Goal: Transaction & Acquisition: Download file/media

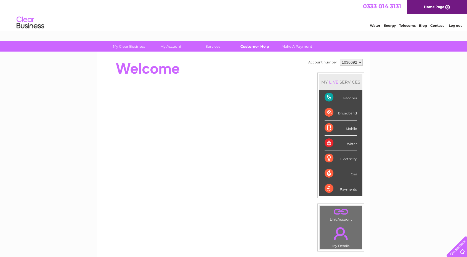
click at [257, 46] on link "Customer Help" at bounding box center [255, 46] width 46 height 10
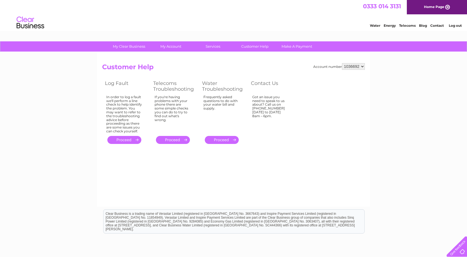
click at [278, 32] on html "0333 014 3131 Home Page Water Energy Telecoms Blog Contact Log out" at bounding box center [233, 16] width 467 height 32
drag, startPoint x: 290, startPoint y: 25, endPoint x: 289, endPoint y: 18, distance: 7.0
click at [287, 18] on div "Water Energy Telecoms Blog Contact Log out" at bounding box center [233, 23] width 467 height 18
drag, startPoint x: 298, startPoint y: 22, endPoint x: 296, endPoint y: 18, distance: 5.2
click at [296, 18] on div "Water Energy Telecoms Blog Contact Log out" at bounding box center [233, 23] width 467 height 18
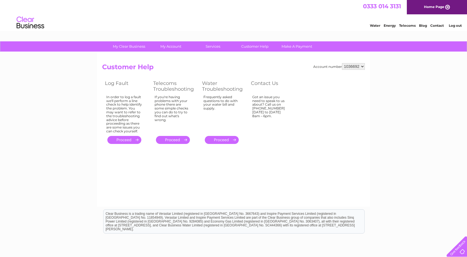
click at [298, 21] on div "Water Energy Telecoms Blog Contact Log out" at bounding box center [233, 23] width 467 height 18
click at [297, 25] on div "Water Energy Telecoms Blog Contact Log out" at bounding box center [233, 23] width 467 height 18
drag, startPoint x: 298, startPoint y: 26, endPoint x: 294, endPoint y: 22, distance: 5.3
click at [294, 22] on div "Water Energy Telecoms Blog Contact Log out" at bounding box center [233, 23] width 467 height 18
click at [294, 20] on div "Water Energy Telecoms Blog Contact Log out" at bounding box center [233, 23] width 467 height 18
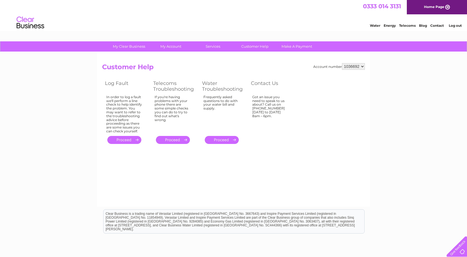
click at [294, 18] on div "Water Energy Telecoms Blog Contact Log out" at bounding box center [233, 23] width 467 height 18
click at [296, 21] on div "Water Energy Telecoms Blog Contact Log out" at bounding box center [233, 23] width 467 height 18
drag, startPoint x: 296, startPoint y: 21, endPoint x: 294, endPoint y: 18, distance: 3.3
click at [294, 18] on div "Water Energy Telecoms Blog Contact Log out" at bounding box center [233, 23] width 467 height 18
drag, startPoint x: 295, startPoint y: 21, endPoint x: 295, endPoint y: 18, distance: 3.6
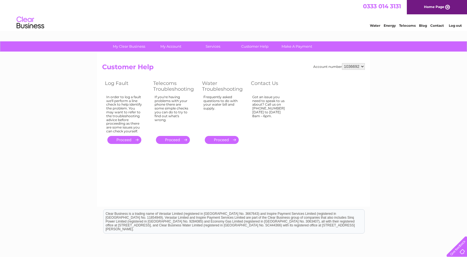
click at [295, 18] on div "Water Energy Telecoms Blog Contact Log out" at bounding box center [233, 23] width 467 height 18
drag, startPoint x: 296, startPoint y: 22, endPoint x: 295, endPoint y: 16, distance: 6.1
click at [295, 16] on div "Water Energy Telecoms Blog Contact Log out" at bounding box center [233, 23] width 467 height 18
click at [297, 19] on div "Water Energy Telecoms Blog Contact Log out" at bounding box center [233, 23] width 467 height 18
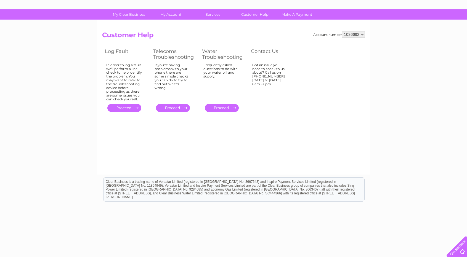
scroll to position [48, 0]
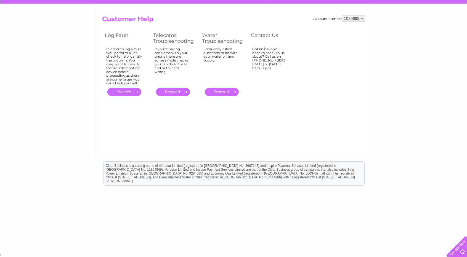
drag, startPoint x: 425, startPoint y: 85, endPoint x: 423, endPoint y: 77, distance: 8.6
click at [423, 77] on div "My Clear Business Login Details My Details My Preferences Link Account My Accou…" at bounding box center [233, 123] width 467 height 260
drag, startPoint x: 420, startPoint y: 88, endPoint x: 419, endPoint y: 79, distance: 8.9
click at [419, 79] on div "My Clear Business Login Details My Details My Preferences Link Account My Accou…" at bounding box center [233, 123] width 467 height 260
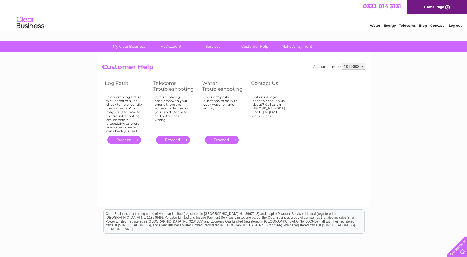
click at [417, 94] on div "My Clear Business Login Details My Details My Preferences Link Account My Accou…" at bounding box center [233, 171] width 467 height 260
click at [427, 91] on div "My Clear Business Login Details My Details My Preferences Link Account My Accou…" at bounding box center [233, 171] width 467 height 260
drag, startPoint x: 418, startPoint y: 92, endPoint x: 411, endPoint y: 82, distance: 11.3
click at [411, 82] on div "My Clear Business Login Details My Details My Preferences Link Account My Accou…" at bounding box center [233, 171] width 467 height 260
click at [410, 87] on div "My Clear Business Login Details My Details My Preferences Link Account My Accou…" at bounding box center [233, 171] width 467 height 260
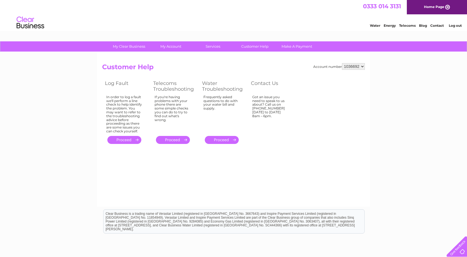
scroll to position [48, 0]
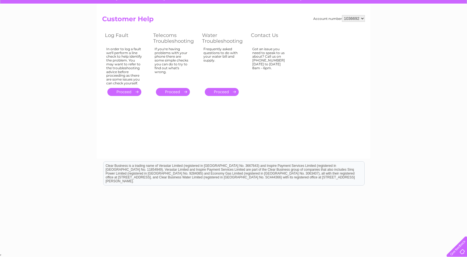
drag, startPoint x: 412, startPoint y: 95, endPoint x: 412, endPoint y: 78, distance: 17.1
click at [412, 78] on div "My Clear Business Login Details My Details My Preferences Link Account My Accou…" at bounding box center [233, 123] width 467 height 260
drag, startPoint x: 413, startPoint y: 93, endPoint x: 413, endPoint y: 88, distance: 5.0
click at [413, 82] on div "My Clear Business Login Details My Details My Preferences Link Account My Accou…" at bounding box center [233, 123] width 467 height 260
drag, startPoint x: 414, startPoint y: 93, endPoint x: 414, endPoint y: 85, distance: 8.6
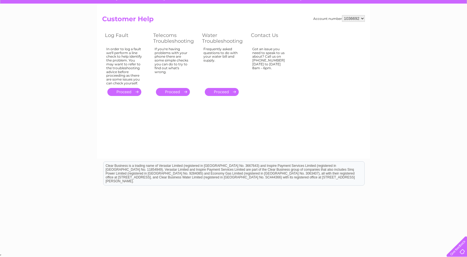
click at [414, 83] on div "My Clear Business Login Details My Details My Preferences Link Account My Accou…" at bounding box center [233, 123] width 467 height 260
drag, startPoint x: 415, startPoint y: 92, endPoint x: 415, endPoint y: 82, distance: 9.7
click at [415, 82] on div "My Clear Business Login Details My Details My Preferences Link Account My Accou…" at bounding box center [233, 123] width 467 height 260
drag, startPoint x: 417, startPoint y: 88, endPoint x: 417, endPoint y: 82, distance: 5.8
click at [417, 82] on div "My Clear Business Login Details My Details My Preferences Link Account My Accou…" at bounding box center [233, 123] width 467 height 260
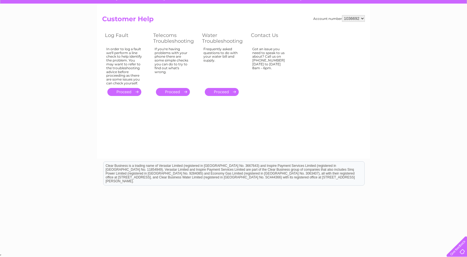
drag, startPoint x: 418, startPoint y: 88, endPoint x: 418, endPoint y: 85, distance: 3.3
click at [418, 85] on div "My Clear Business Login Details My Details My Preferences Link Account My Accou…" at bounding box center [233, 123] width 467 height 260
click at [410, 99] on div "My Clear Business Login Details My Details My Preferences Link Account My Accou…" at bounding box center [233, 123] width 467 height 260
click at [414, 88] on div "My Clear Business Login Details My Details My Preferences Link Account My Accou…" at bounding box center [233, 123] width 467 height 260
drag, startPoint x: 414, startPoint y: 89, endPoint x: 416, endPoint y: 75, distance: 14.5
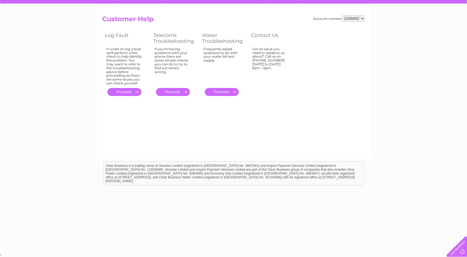
click at [416, 75] on div "My Clear Business Login Details My Details My Preferences Link Account My Accou…" at bounding box center [233, 123] width 467 height 260
drag, startPoint x: 419, startPoint y: 83, endPoint x: 420, endPoint y: 76, distance: 7.2
click at [420, 76] on div "My Clear Business Login Details My Details My Preferences Link Account My Accou…" at bounding box center [233, 123] width 467 height 260
click at [421, 84] on div "My Clear Business Login Details My Details My Preferences Link Account My Accou…" at bounding box center [233, 123] width 467 height 260
drag, startPoint x: 422, startPoint y: 84, endPoint x: 421, endPoint y: 74, distance: 9.7
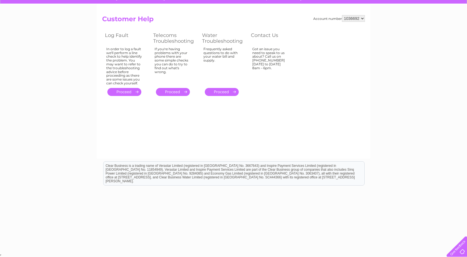
click at [421, 74] on div "My Clear Business Login Details My Details My Preferences Link Account My Accou…" at bounding box center [233, 123] width 467 height 260
click at [418, 86] on div "My Clear Business Login Details My Details My Preferences Link Account My Accou…" at bounding box center [233, 123] width 467 height 260
drag, startPoint x: 418, startPoint y: 86, endPoint x: 418, endPoint y: 80, distance: 6.6
click at [418, 79] on div "My Clear Business Login Details My Details My Preferences Link Account My Accou…" at bounding box center [233, 123] width 467 height 260
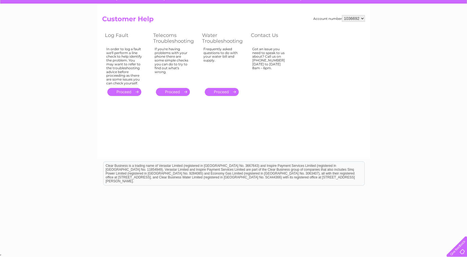
click at [418, 85] on div "My Clear Business Login Details My Details My Preferences Link Account My Accou…" at bounding box center [233, 123] width 467 height 260
click at [416, 87] on div "My Clear Business Login Details My Details My Preferences Link Account My Accou…" at bounding box center [233, 123] width 467 height 260
click at [417, 89] on div "My Clear Business Login Details My Details My Preferences Link Account My Accou…" at bounding box center [233, 123] width 467 height 260
drag, startPoint x: 417, startPoint y: 89, endPoint x: 416, endPoint y: 74, distance: 14.4
click at [416, 74] on div "My Clear Business Login Details My Details My Preferences Link Account My Accou…" at bounding box center [233, 123] width 467 height 260
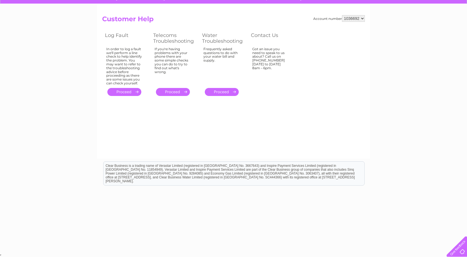
drag, startPoint x: 420, startPoint y: 85, endPoint x: 420, endPoint y: 77, distance: 8.3
click at [420, 77] on div "My Clear Business Login Details My Details My Preferences Link Account My Accou…" at bounding box center [233, 123] width 467 height 260
drag, startPoint x: 423, startPoint y: 86, endPoint x: 423, endPoint y: 77, distance: 8.6
click at [423, 77] on div "My Clear Business Login Details My Details My Preferences Link Account My Accou…" at bounding box center [233, 123] width 467 height 260
click at [424, 82] on div "My Clear Business Login Details My Details My Preferences Link Account My Accou…" at bounding box center [233, 123] width 467 height 260
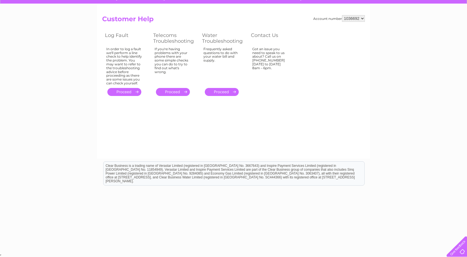
drag, startPoint x: 425, startPoint y: 85, endPoint x: 425, endPoint y: 79, distance: 6.1
click at [425, 79] on div "My Clear Business Login Details My Details My Preferences Link Account My Accou…" at bounding box center [233, 123] width 467 height 260
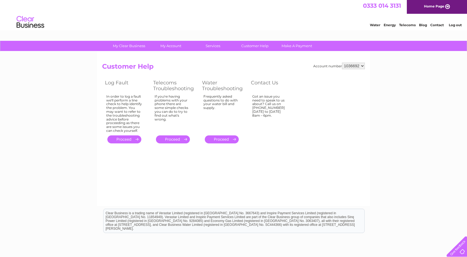
scroll to position [0, 0]
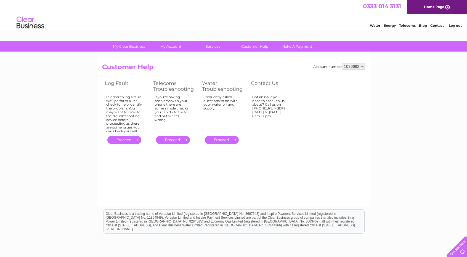
drag, startPoint x: 428, startPoint y: 73, endPoint x: 426, endPoint y: 62, distance: 11.2
click at [426, 62] on div "My Clear Business Login Details My Details My Preferences Link Account My Accou…" at bounding box center [233, 171] width 467 height 260
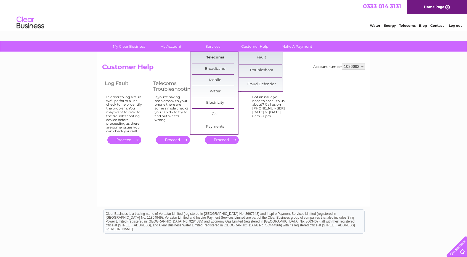
click at [215, 57] on link "Telecoms" at bounding box center [215, 57] width 46 height 11
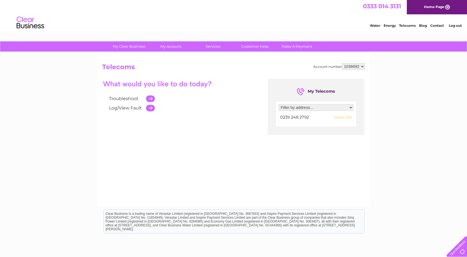
click at [392, 80] on div "My Clear Business Login Details My Details My Preferences Link Account My Accou…" at bounding box center [233, 171] width 467 height 260
click at [396, 90] on div "My Clear Business Login Details My Details My Preferences Link Account My Accou…" at bounding box center [233, 171] width 467 height 260
click at [341, 116] on span "more info" at bounding box center [343, 117] width 18 height 4
click at [344, 116] on span "more info" at bounding box center [343, 117] width 18 height 4
click at [417, 71] on div "My Clear Business Login Details My Details My Preferences Link Account My Accou…" at bounding box center [233, 171] width 467 height 260
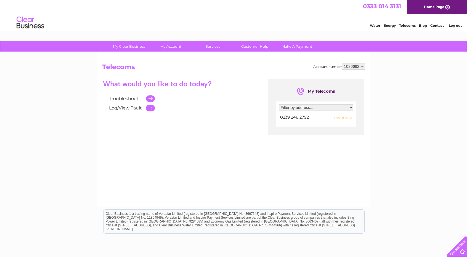
drag, startPoint x: 419, startPoint y: 74, endPoint x: 416, endPoint y: 66, distance: 8.3
click at [416, 66] on div "My Clear Business Login Details My Details My Preferences Link Account My Accou…" at bounding box center [233, 171] width 467 height 260
click at [348, 107] on select "Filter by address... GOLDEN BOAT CHINESE TAKEAWAY, Havant, Hampshire, PO9 4JX" at bounding box center [316, 107] width 74 height 7
select select "1856574"
click at [279, 104] on select "Filter by address... GOLDEN BOAT CHINESE TAKEAWAY, Havant, Hampshire, PO9 4JX" at bounding box center [316, 107] width 74 height 7
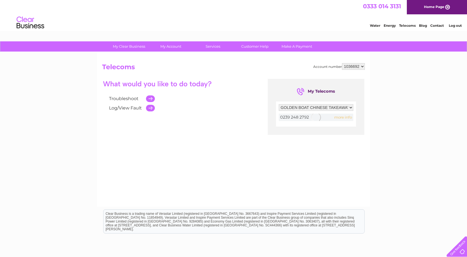
click at [350, 107] on select "Filter by address... GOLDEN BOAT CHINESE TAKEAWAY, Havant, Hampshire, PO9 4JX" at bounding box center [316, 107] width 74 height 7
click at [404, 79] on div "My Clear Business Login Details My Details My Preferences Link Account My Accou…" at bounding box center [233, 171] width 467 height 260
drag, startPoint x: 414, startPoint y: 81, endPoint x: 412, endPoint y: 69, distance: 11.9
click at [412, 69] on div "My Clear Business Login Details My Details My Preferences Link Account My Accou…" at bounding box center [233, 171] width 467 height 260
click at [342, 117] on span "more info" at bounding box center [343, 117] width 18 height 4
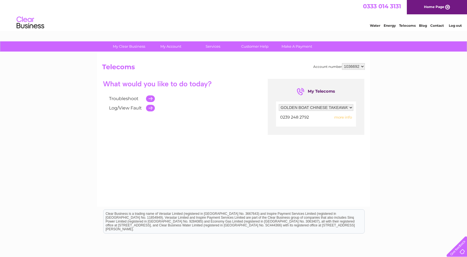
click at [342, 117] on span "more info" at bounding box center [343, 117] width 18 height 4
click at [406, 95] on div "My Clear Business Login Details My Details My Preferences Link Account My Accou…" at bounding box center [233, 171] width 467 height 260
click at [20, 20] on img at bounding box center [30, 22] width 28 height 17
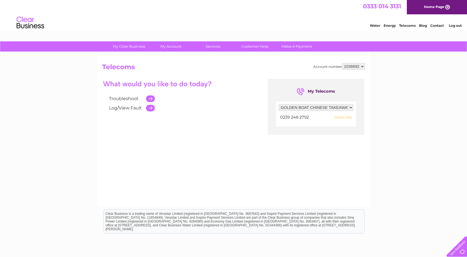
click at [23, 20] on img at bounding box center [30, 22] width 28 height 17
click at [191, 26] on div "Water Energy Telecoms Blog Contact Log out" at bounding box center [233, 23] width 467 height 18
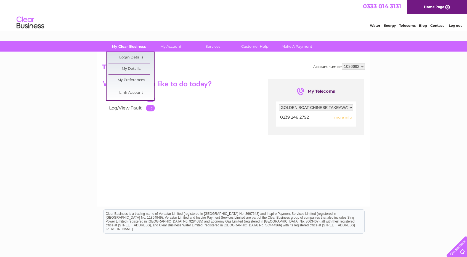
click at [129, 46] on link "My Clear Business" at bounding box center [129, 46] width 46 height 10
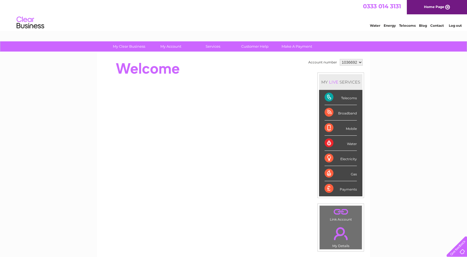
click at [215, 17] on div "Water Energy Telecoms Blog Contact Log out" at bounding box center [233, 23] width 467 height 18
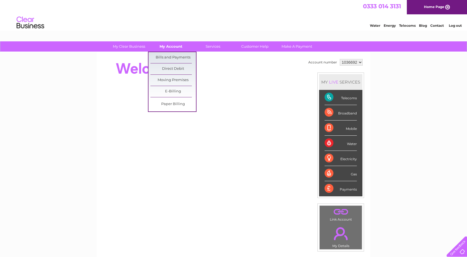
click at [172, 46] on link "My Account" at bounding box center [171, 46] width 46 height 10
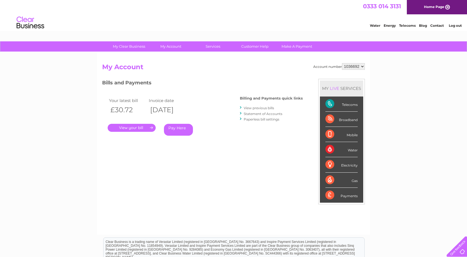
click at [201, 93] on div "Bills and Payments Billing and Payments quick links View previous bills Stateme…" at bounding box center [202, 111] width 201 height 65
click at [329, 103] on div "Telecoms" at bounding box center [341, 104] width 32 height 15
click at [411, 82] on div "My Clear Business Login Details My Details My Preferences Link Account My Accou…" at bounding box center [233, 185] width 467 height 288
drag, startPoint x: 412, startPoint y: 81, endPoint x: 412, endPoint y: 71, distance: 10.5
click at [412, 71] on div "My Clear Business Login Details My Details My Preferences Link Account My Accou…" at bounding box center [233, 185] width 467 height 288
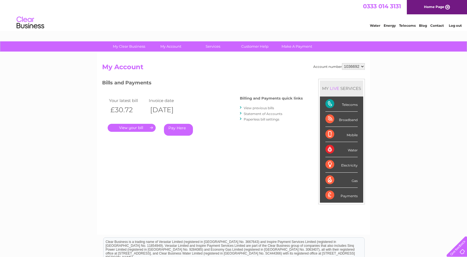
drag, startPoint x: 413, startPoint y: 73, endPoint x: 413, endPoint y: 70, distance: 3.6
click at [413, 70] on div "My Clear Business Login Details My Details My Preferences Link Account My Accou…" at bounding box center [233, 185] width 467 height 288
click at [242, 70] on h2 "My Account" at bounding box center [233, 68] width 263 height 10
drag, startPoint x: 233, startPoint y: 78, endPoint x: 228, endPoint y: 68, distance: 11.5
click at [228, 67] on h2 "My Account" at bounding box center [233, 68] width 263 height 10
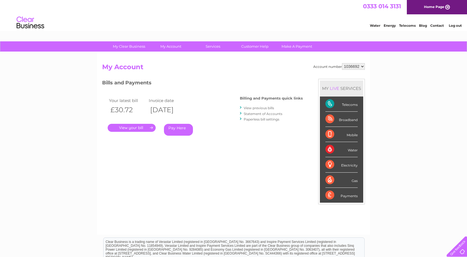
drag, startPoint x: 233, startPoint y: 70, endPoint x: 233, endPoint y: 68, distance: 2.8
click at [232, 66] on h2 "My Account" at bounding box center [233, 68] width 263 height 10
drag, startPoint x: 234, startPoint y: 69, endPoint x: 234, endPoint y: 65, distance: 4.4
click at [234, 65] on h2 "My Account" at bounding box center [233, 68] width 263 height 10
click at [140, 130] on link "." at bounding box center [132, 128] width 48 height 8
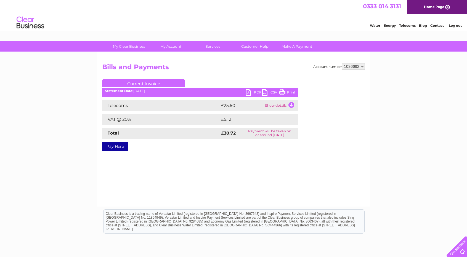
click at [258, 71] on h2 "Bills and Payments" at bounding box center [233, 68] width 263 height 10
click at [284, 107] on td "Show details" at bounding box center [280, 105] width 34 height 11
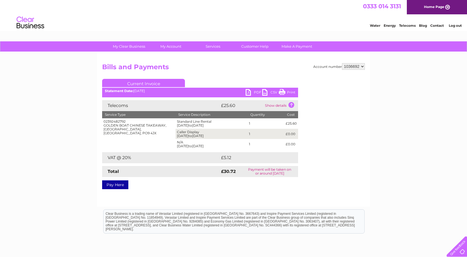
drag, startPoint x: 258, startPoint y: 70, endPoint x: 256, endPoint y: 65, distance: 5.1
click at [256, 65] on h2 "Bills and Payments" at bounding box center [233, 68] width 263 height 10
click at [249, 91] on link "PDF" at bounding box center [254, 93] width 17 height 8
drag, startPoint x: 401, startPoint y: 67, endPoint x: 402, endPoint y: 57, distance: 10.6
click at [402, 57] on div "My Clear Business Login Details My Details My Preferences Link Account My Accou…" at bounding box center [233, 171] width 467 height 260
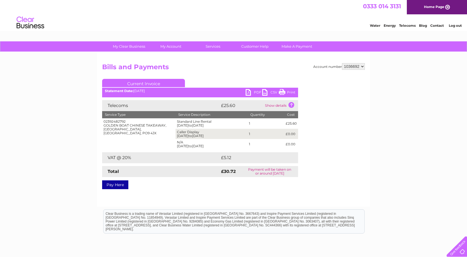
drag, startPoint x: 404, startPoint y: 63, endPoint x: 404, endPoint y: 60, distance: 3.3
click at [404, 60] on div "My Clear Business Login Details My Details My Preferences Link Account My Accou…" at bounding box center [233, 171] width 467 height 260
drag, startPoint x: 404, startPoint y: 64, endPoint x: 404, endPoint y: 60, distance: 3.9
click at [404, 60] on div "My Clear Business Login Details My Details My Preferences Link Account My Accou…" at bounding box center [233, 171] width 467 height 260
drag, startPoint x: 227, startPoint y: 30, endPoint x: 223, endPoint y: 24, distance: 6.6
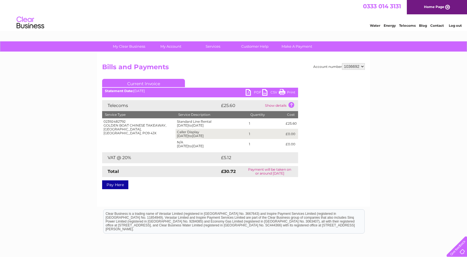
click at [223, 24] on div "Water Energy Telecoms Blog Contact Log out" at bounding box center [233, 23] width 467 height 18
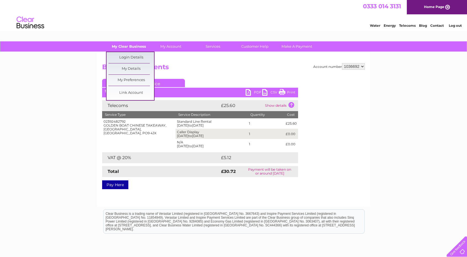
click at [134, 46] on link "My Clear Business" at bounding box center [129, 46] width 46 height 10
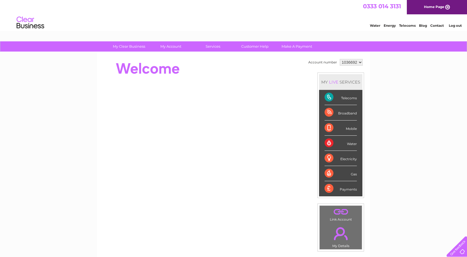
drag, startPoint x: 409, startPoint y: 80, endPoint x: 406, endPoint y: 71, distance: 9.2
click at [406, 71] on div "My Clear Business Login Details My Details My Preferences Link Account My Accou…" at bounding box center [233, 196] width 467 height 310
drag, startPoint x: 406, startPoint y: 83, endPoint x: 401, endPoint y: 71, distance: 12.8
click at [401, 71] on div "My Clear Business Login Details My Details My Preferences Link Account My Accou…" at bounding box center [233, 196] width 467 height 310
drag, startPoint x: 401, startPoint y: 87, endPoint x: 401, endPoint y: 75, distance: 11.6
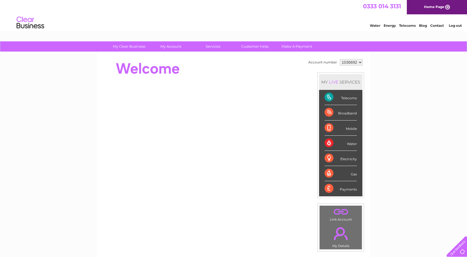
click at [401, 75] on div "My Clear Business Login Details My Details My Preferences Link Account My Accou…" at bounding box center [233, 196] width 467 height 310
drag, startPoint x: 400, startPoint y: 84, endPoint x: 399, endPoint y: 73, distance: 11.3
click at [399, 73] on div "My Clear Business Login Details My Details My Preferences Link Account My Accou…" at bounding box center [233, 196] width 467 height 310
drag, startPoint x: 398, startPoint y: 81, endPoint x: 399, endPoint y: 74, distance: 6.9
click at [399, 74] on div "My Clear Business Login Details My Details My Preferences Link Account My Accou…" at bounding box center [233, 196] width 467 height 310
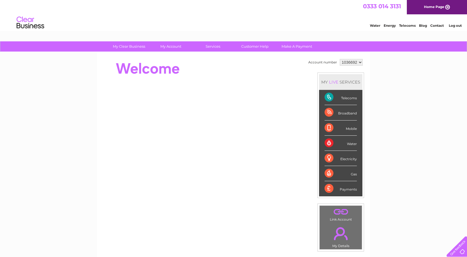
click at [399, 79] on div "My Clear Business Login Details My Details My Preferences Link Account My Accou…" at bounding box center [233, 196] width 467 height 310
drag, startPoint x: 173, startPoint y: 23, endPoint x: 169, endPoint y: 19, distance: 5.3
click at [169, 19] on div "Water Energy Telecoms Blog Contact Log out" at bounding box center [233, 23] width 467 height 18
click at [170, 20] on div "Water Energy Telecoms Blog Contact Log out" at bounding box center [233, 23] width 467 height 18
